Goal: Share content

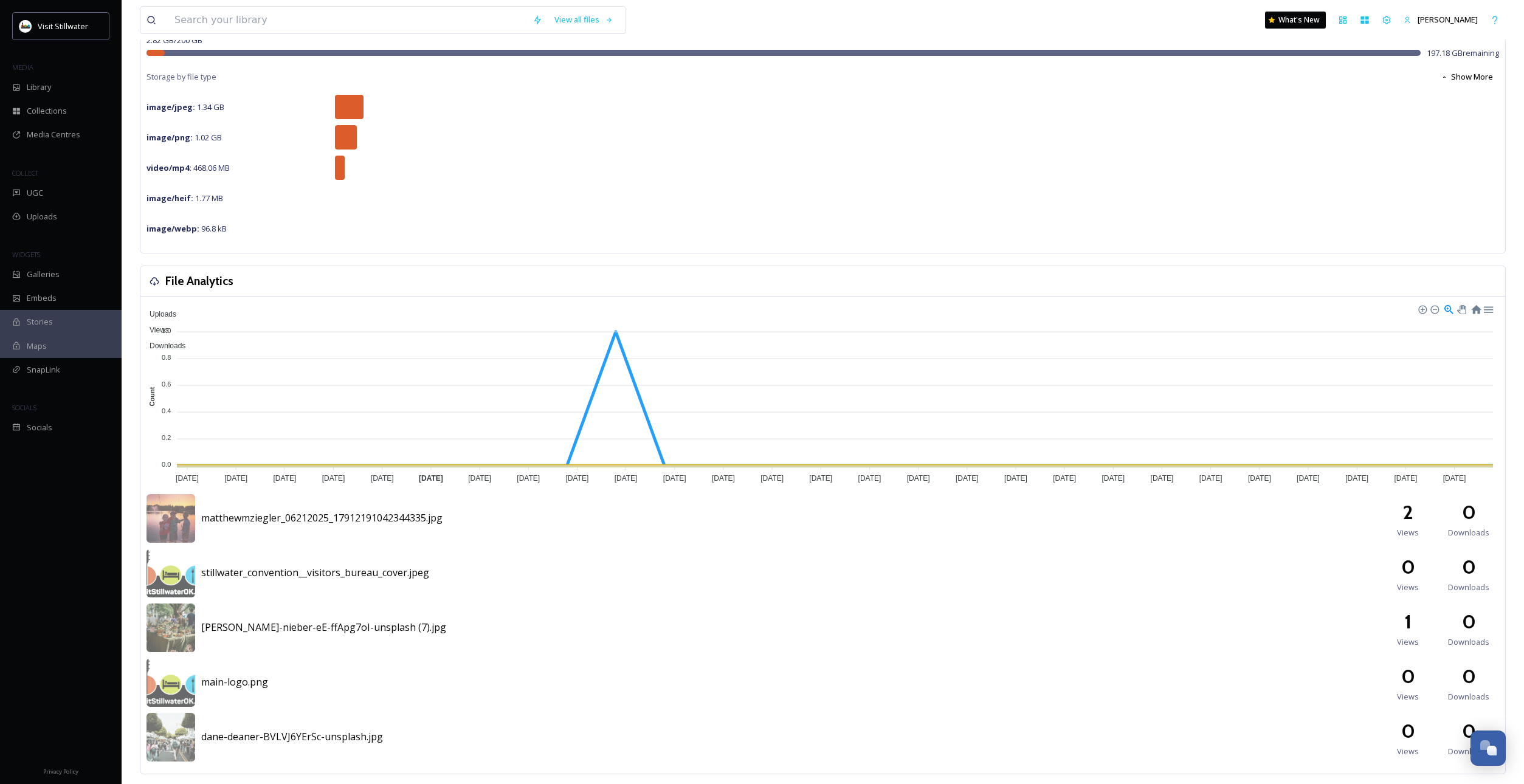
scroll to position [153, 0]
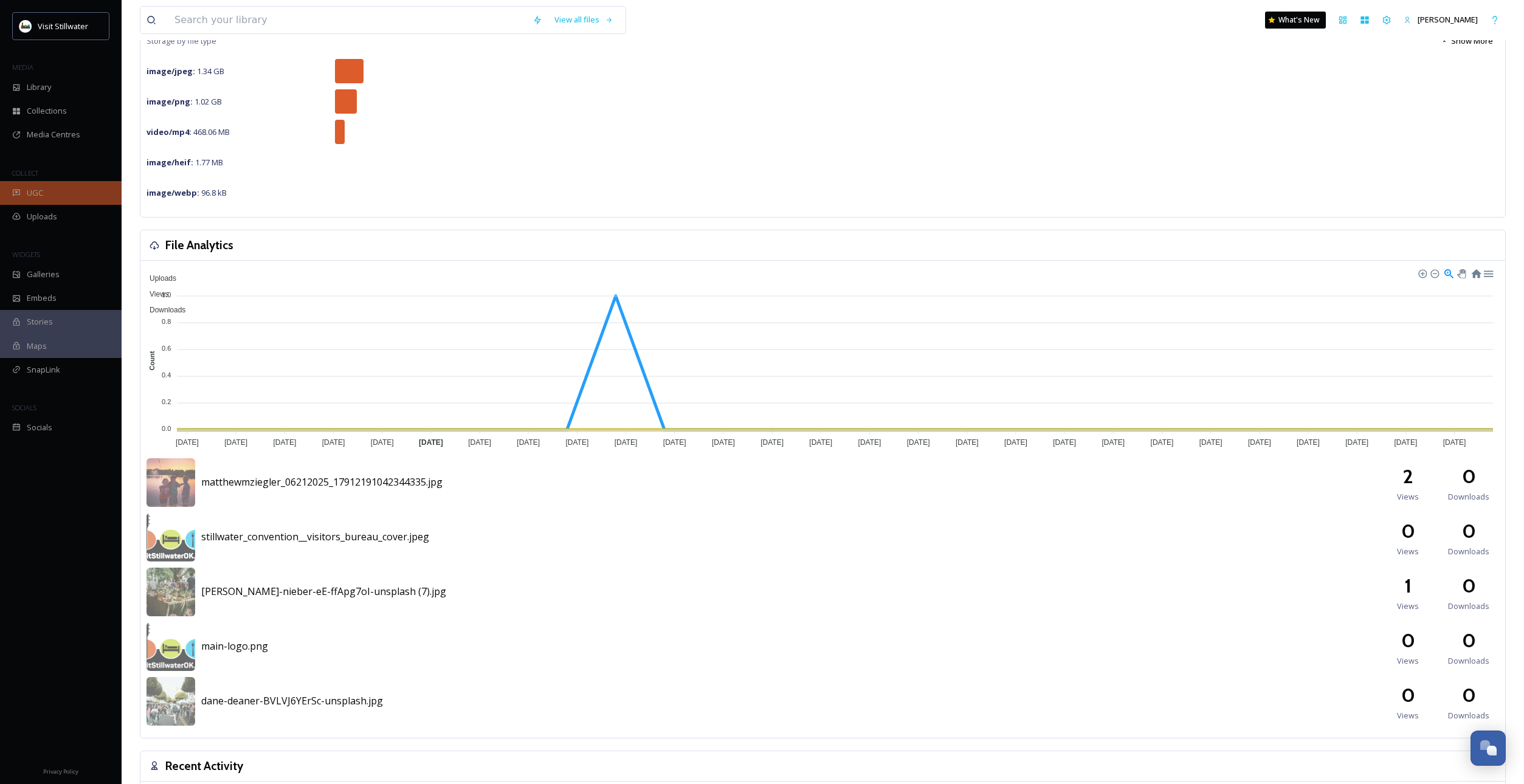
click at [48, 190] on div "UGC" at bounding box center [60, 193] width 122 height 24
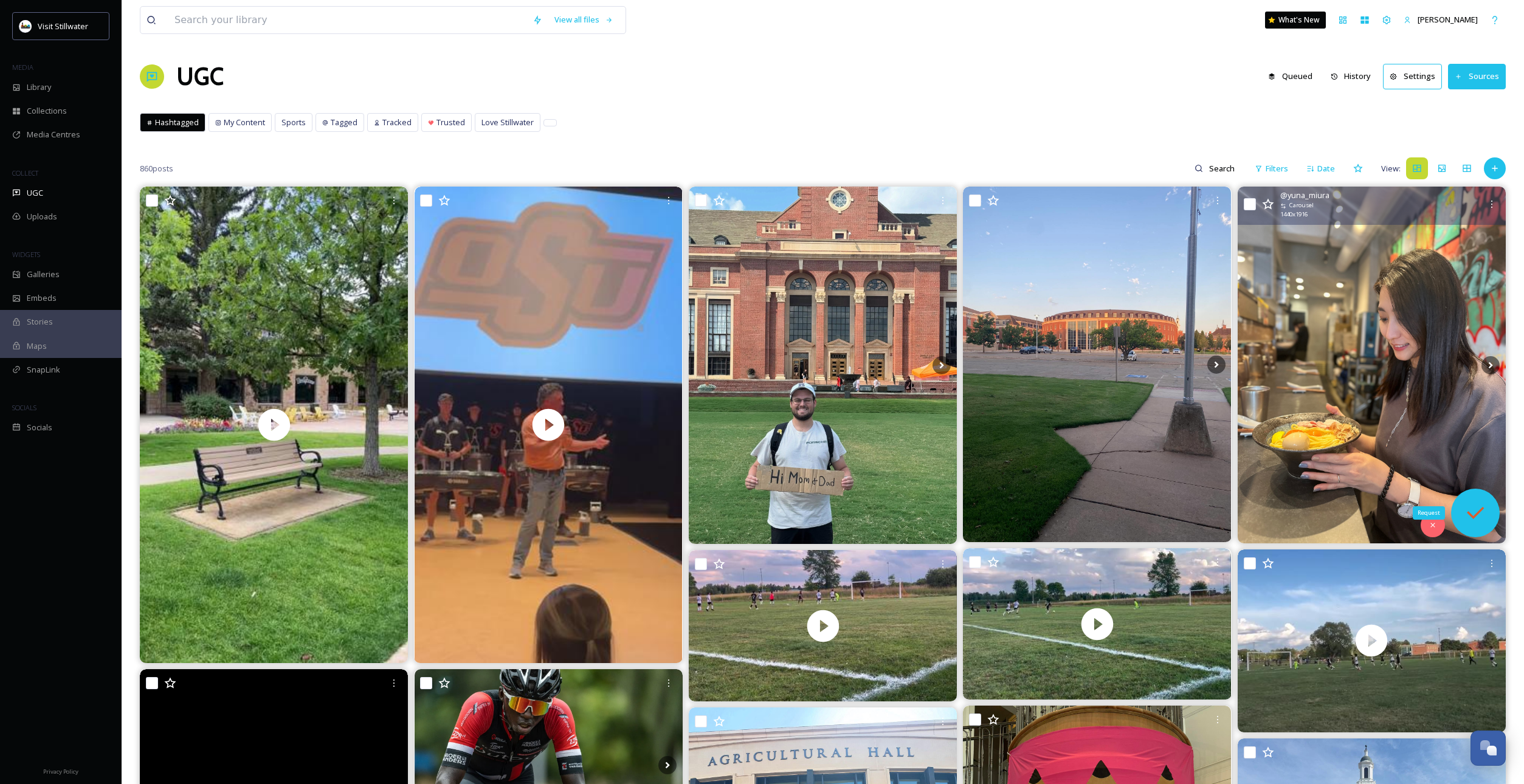
click at [1481, 513] on icon at bounding box center [1476, 513] width 24 height 24
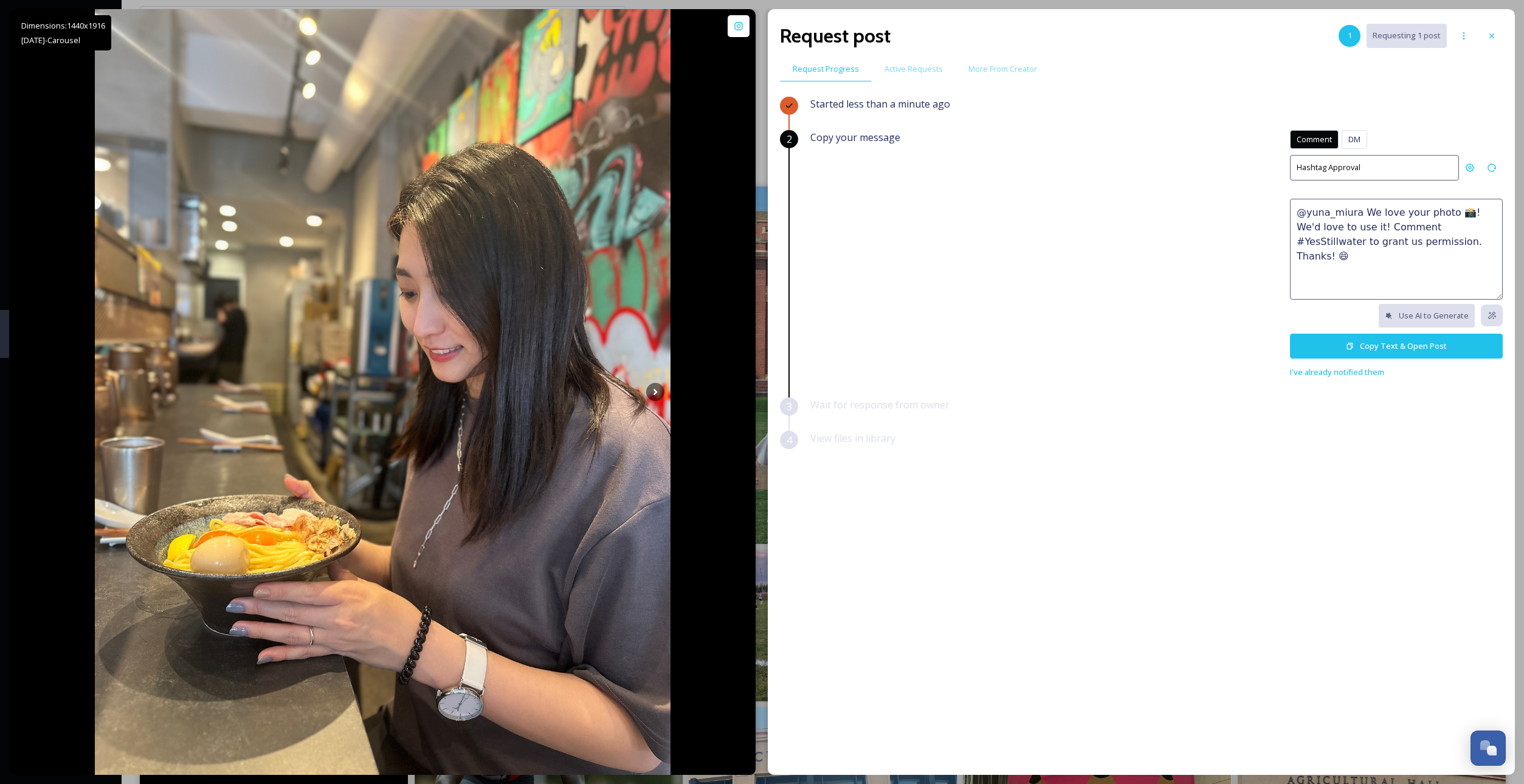
drag, startPoint x: 1459, startPoint y: 243, endPoint x: 1268, endPoint y: 189, distance: 198.5
click at [1268, 189] on div "Copy your message Comment DM Comment DM Hashtag Approval @yuna_miura We love yo…" at bounding box center [1156, 254] width 692 height 249
click at [1383, 344] on button "Copy Text & Open Post" at bounding box center [1396, 345] width 213 height 25
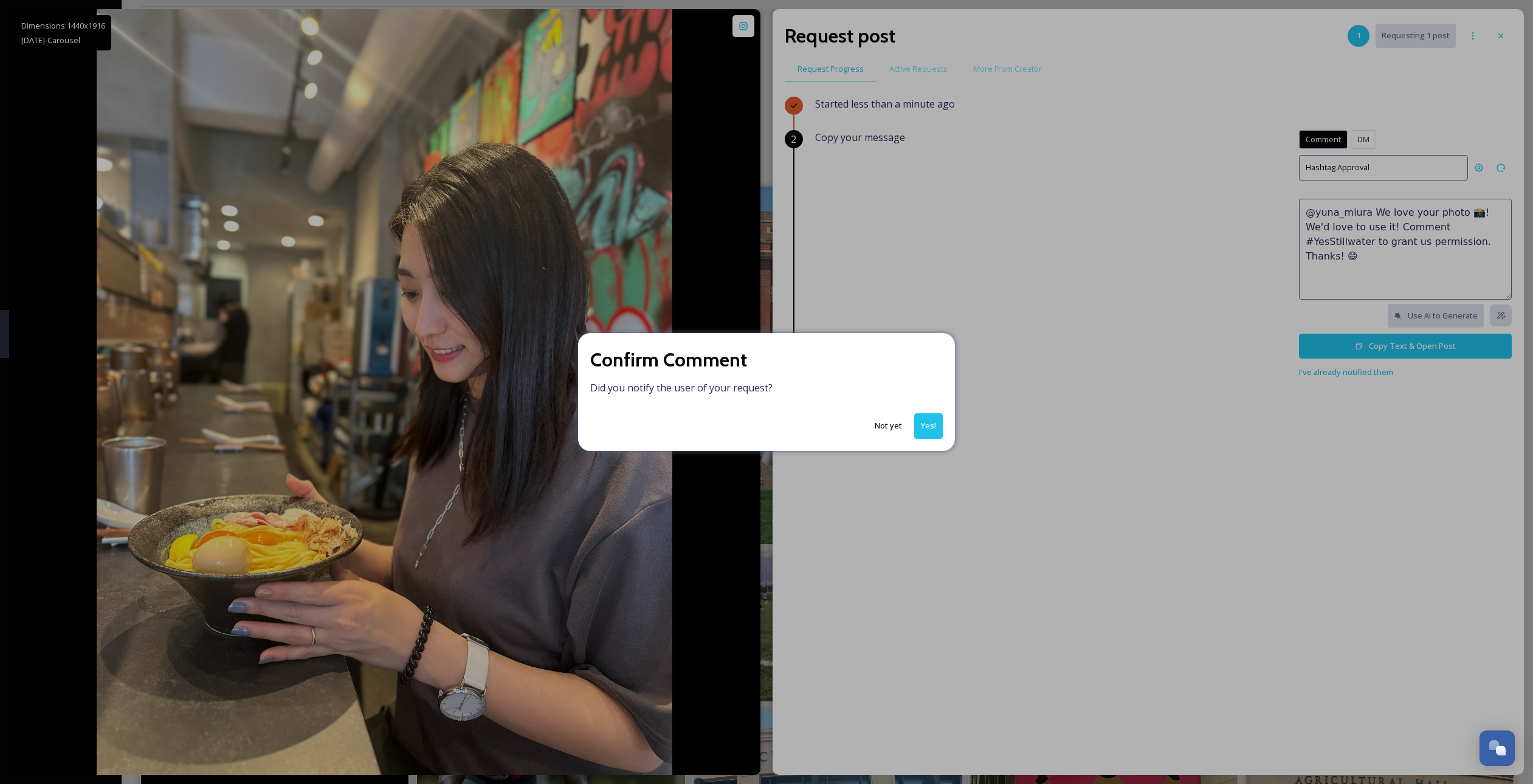
click at [884, 423] on button "Not yet" at bounding box center [888, 426] width 40 height 24
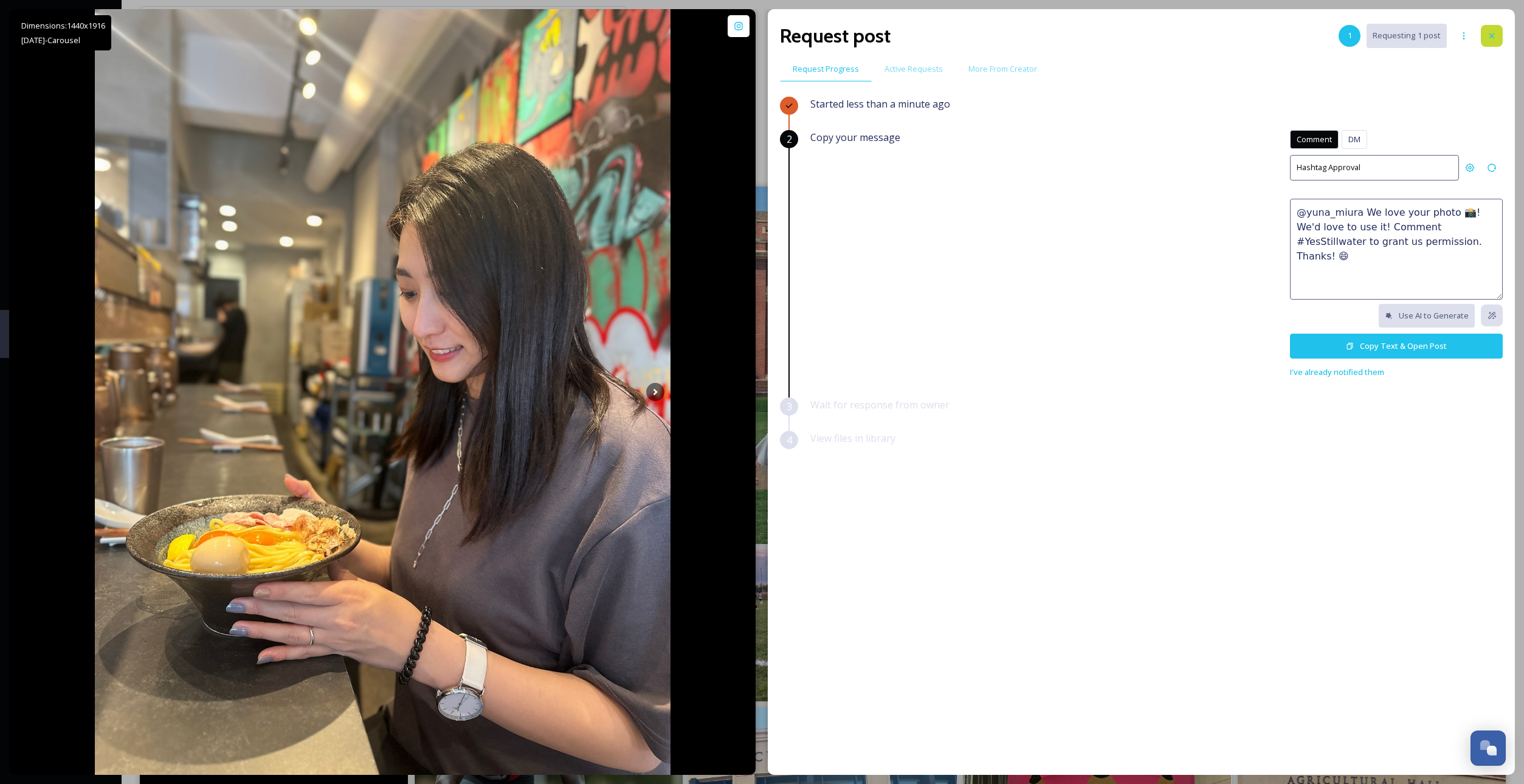
click at [1483, 40] on div at bounding box center [1491, 35] width 22 height 22
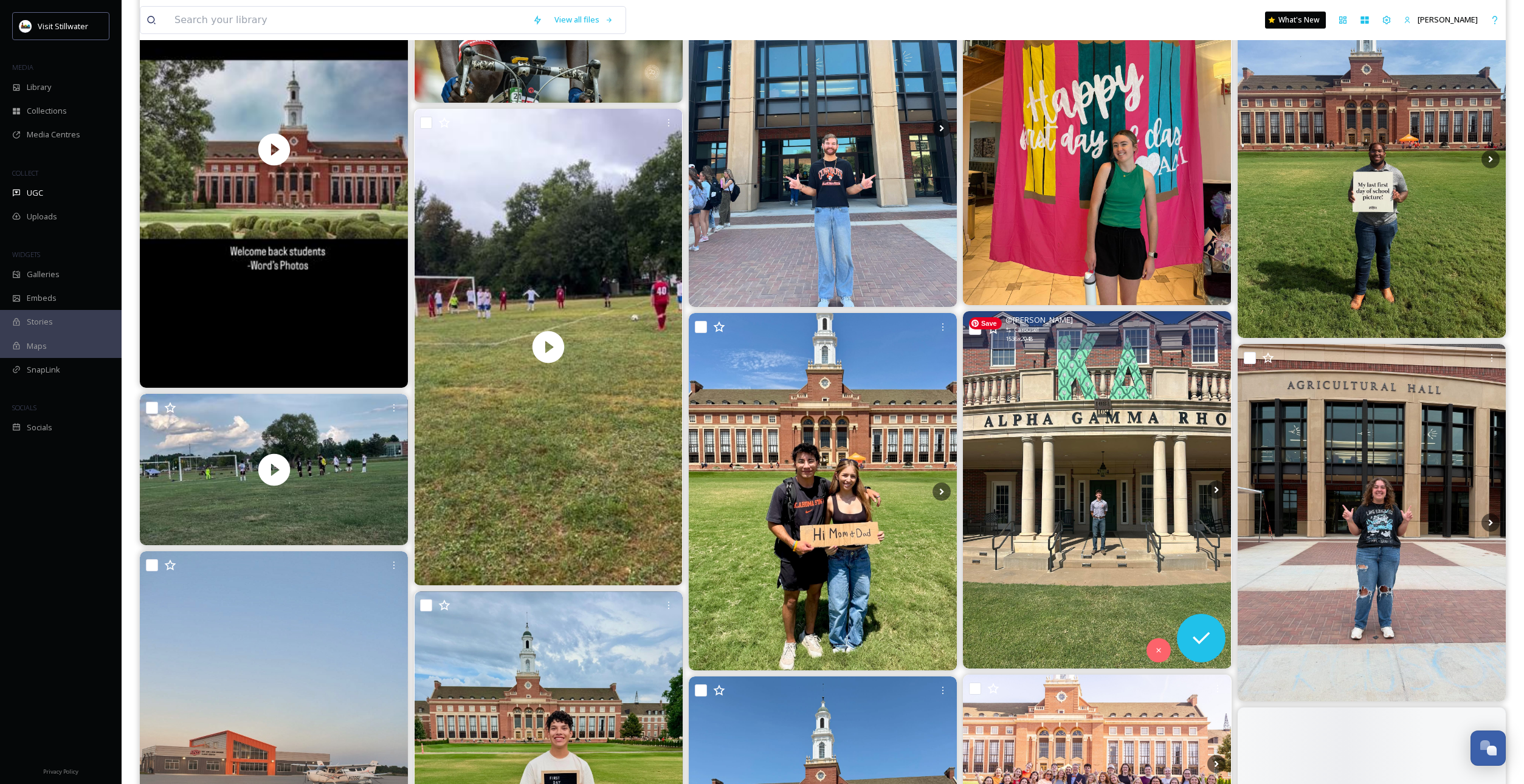
scroll to position [762, 0]
